Goal: Find specific page/section: Find specific page/section

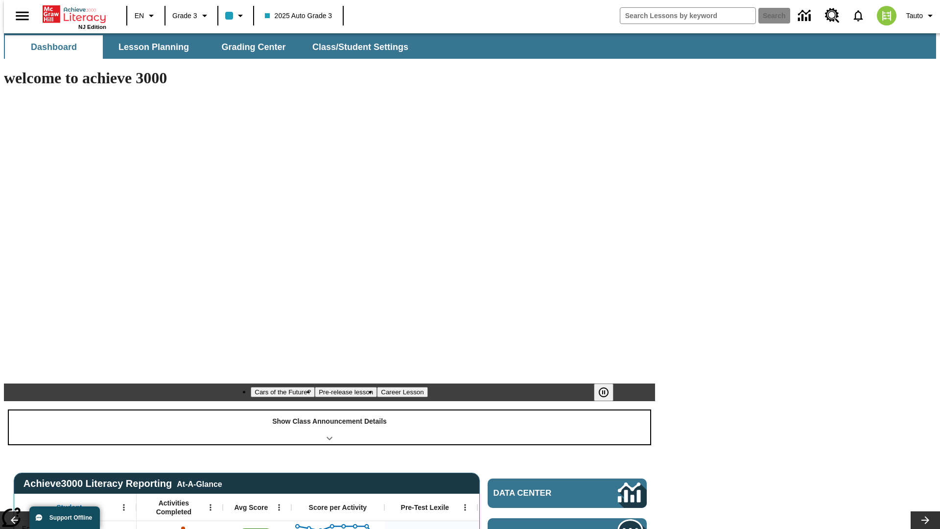
click at [330, 410] on div "Show Class Announcement Details" at bounding box center [330, 427] width 642 height 34
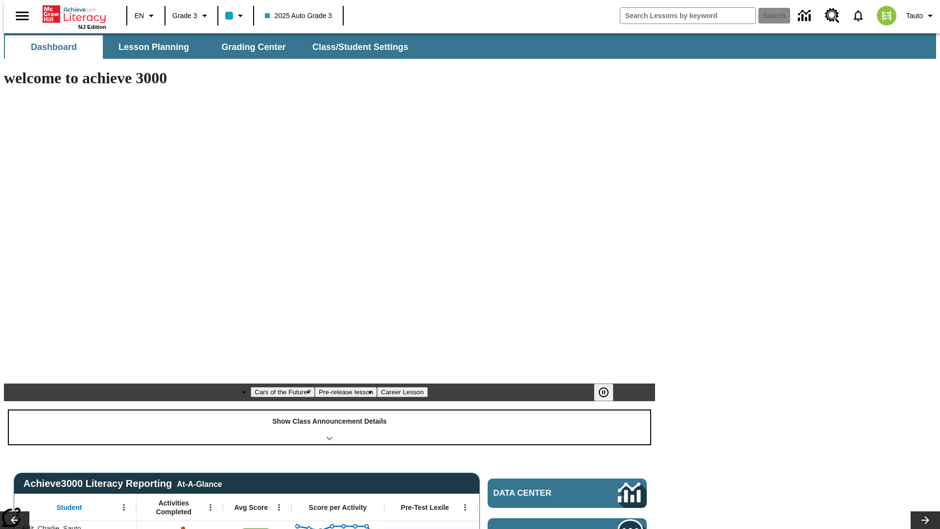
click at [330, 410] on div "Show Class Announcement Details" at bounding box center [330, 427] width 642 height 34
